Goal: Information Seeking & Learning: Learn about a topic

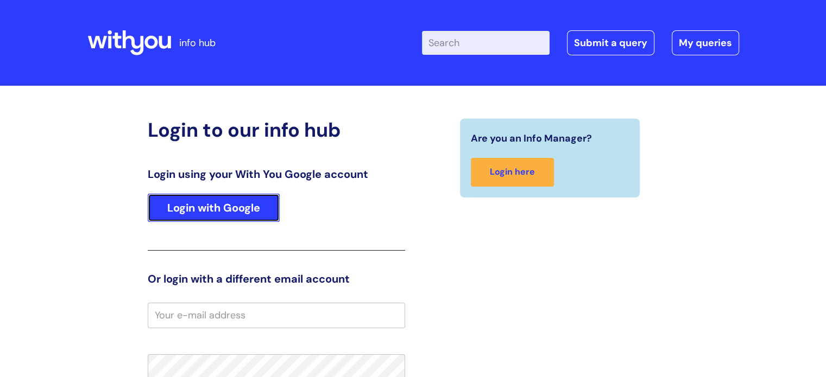
click at [198, 216] on link "Login with Google" at bounding box center [214, 208] width 132 height 28
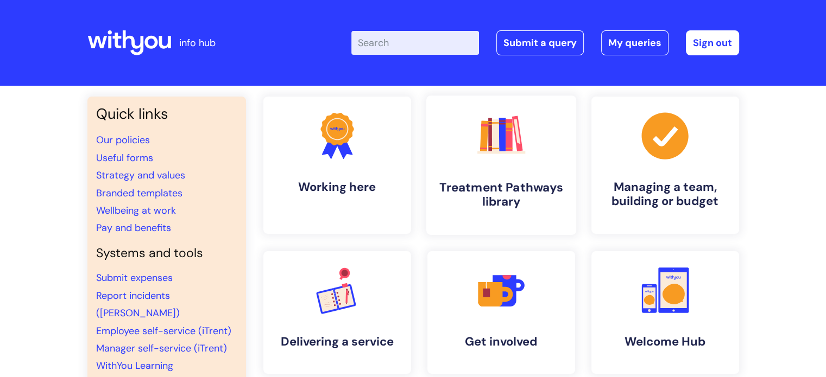
click at [503, 145] on rect at bounding box center [502, 135] width 7 height 34
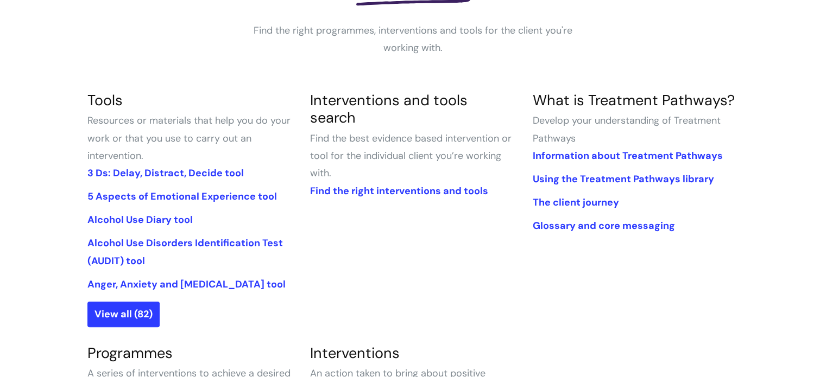
scroll to position [198, 0]
click at [124, 313] on link "View all (82)" at bounding box center [123, 314] width 72 height 25
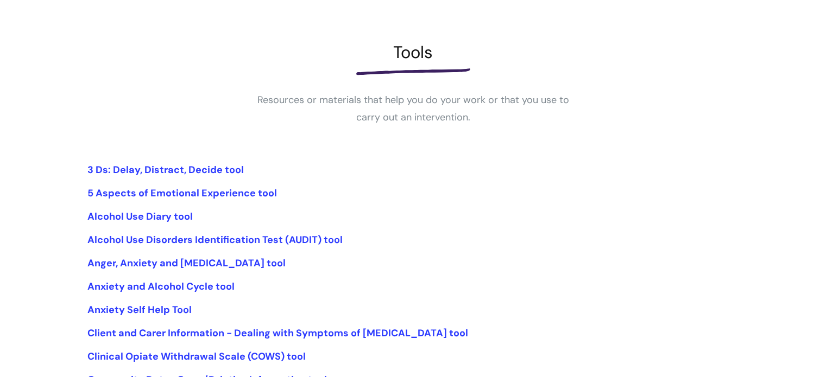
scroll to position [128, 0]
click at [171, 167] on link "3 Ds: Delay, Distract, Decide tool" at bounding box center [165, 169] width 156 height 13
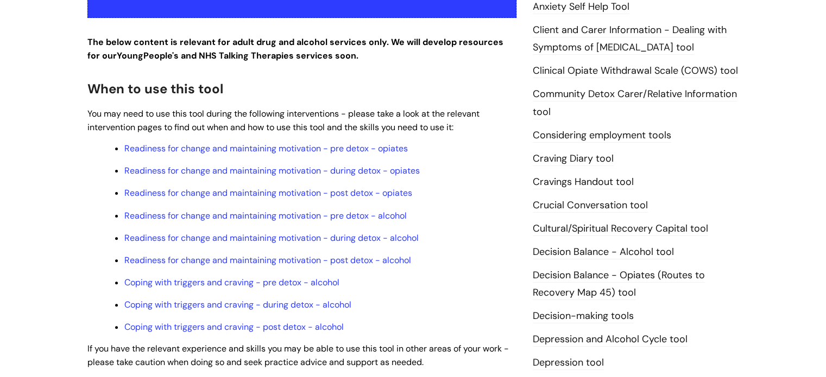
scroll to position [291, 0]
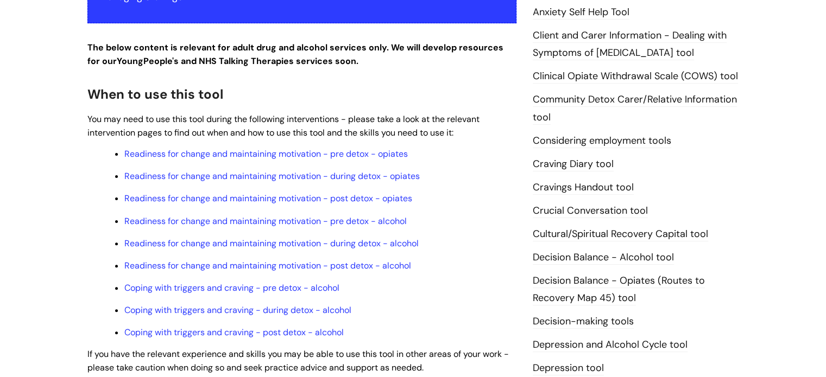
click at [582, 184] on link "Cravings Handout tool" at bounding box center [583, 188] width 101 height 14
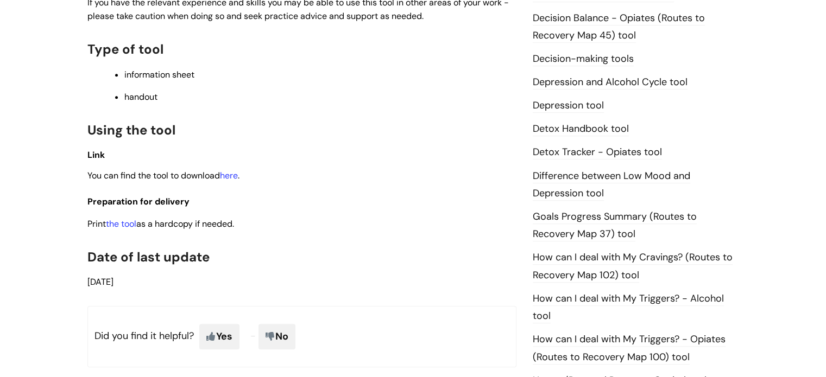
scroll to position [559, 0]
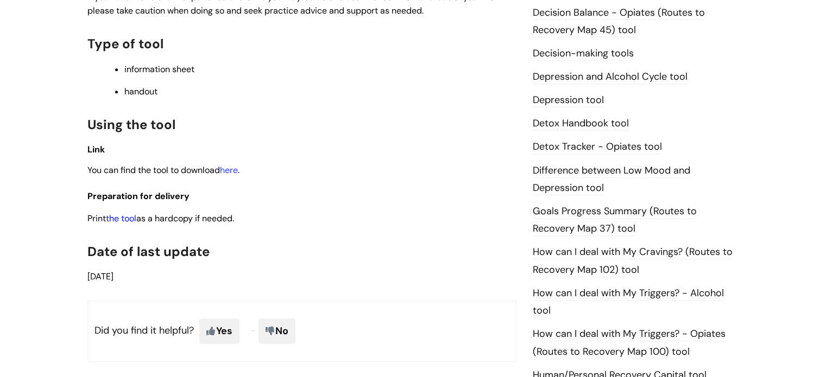
click at [125, 224] on link "the tool" at bounding box center [121, 218] width 30 height 11
